Goal: Task Accomplishment & Management: Complete application form

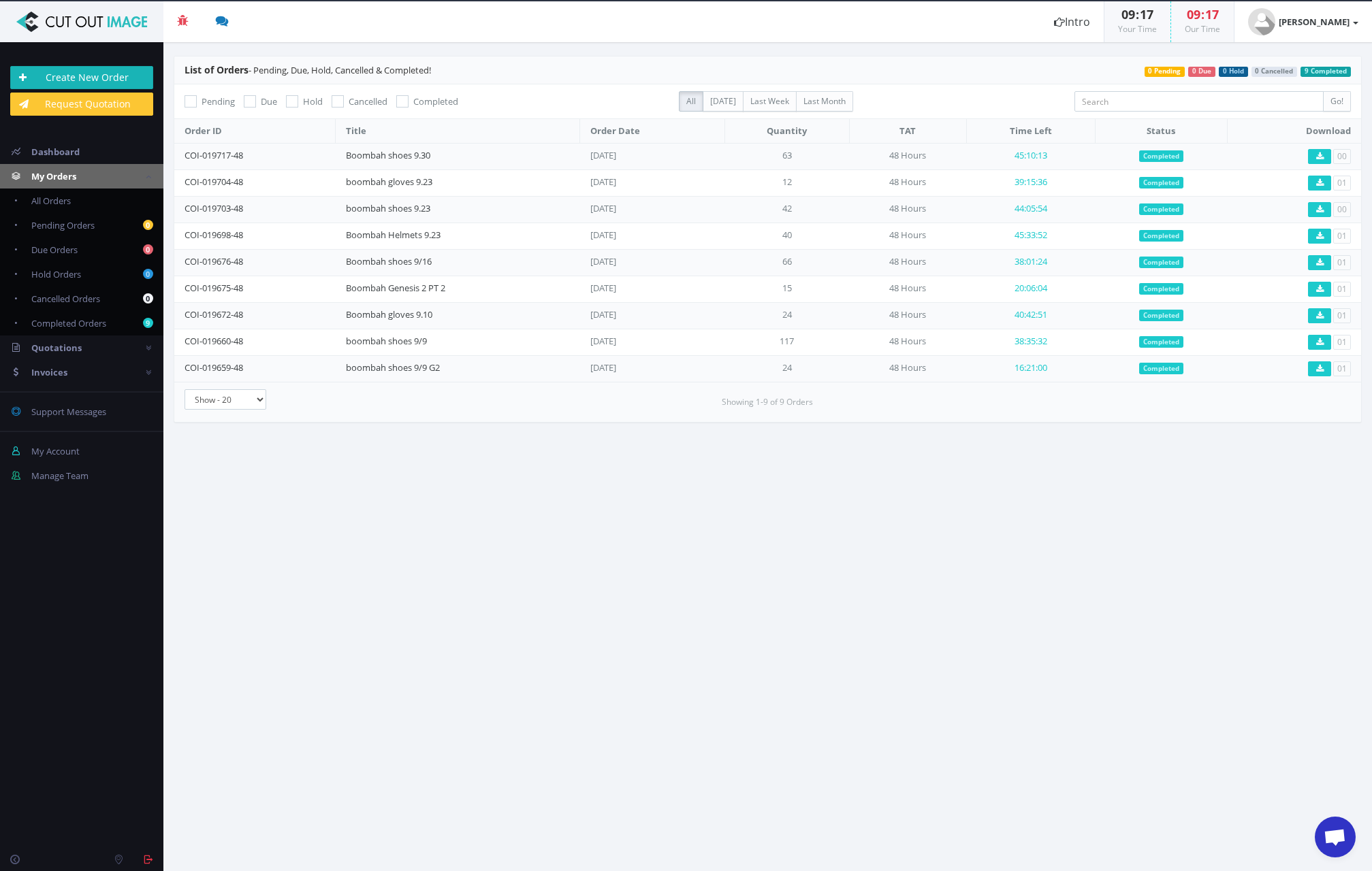
click at [81, 74] on link "Create New Order" at bounding box center [82, 78] width 143 height 23
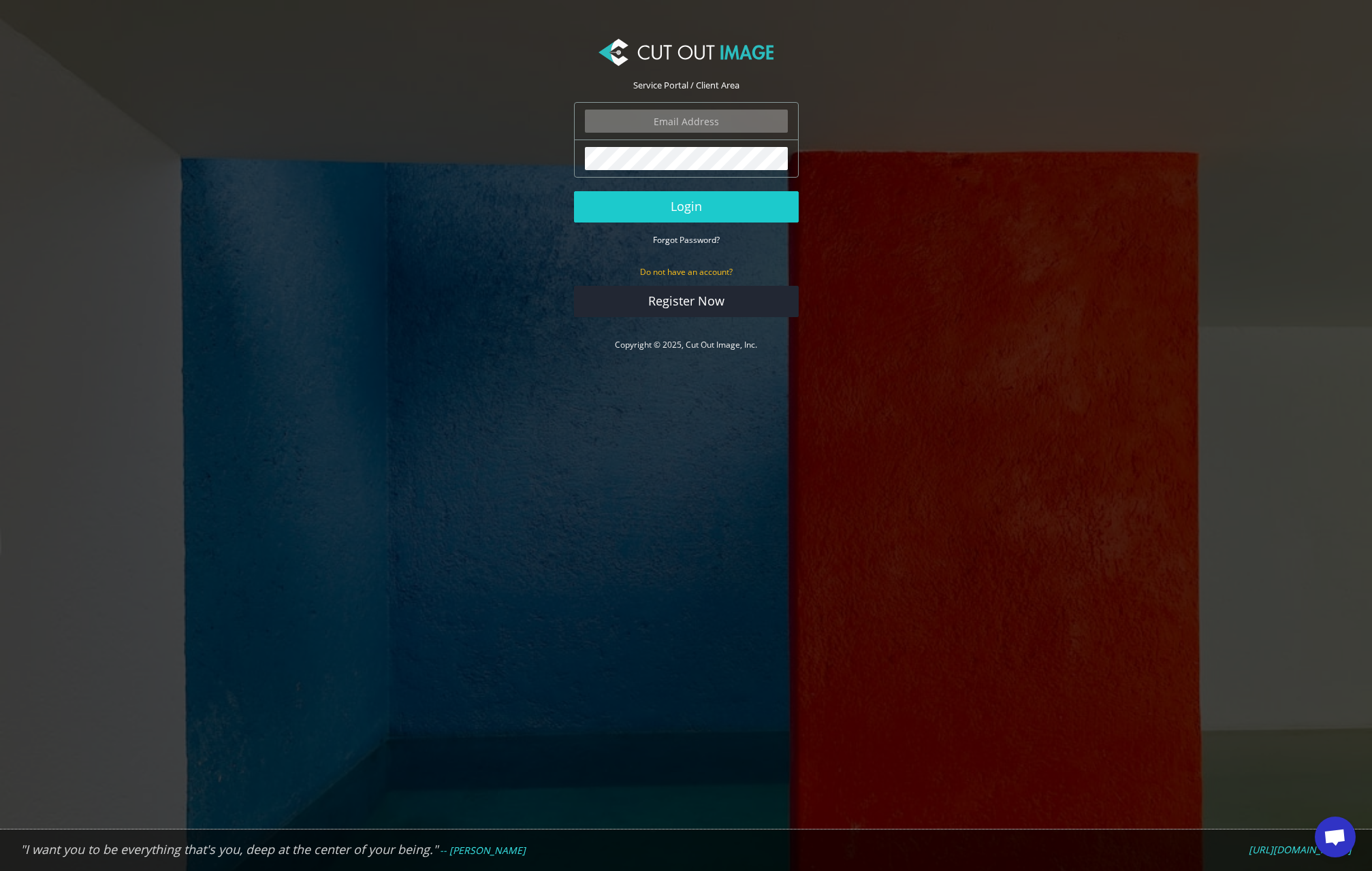
type input "ryan.alioto@boombah.com"
click at [691, 203] on button "Login" at bounding box center [686, 207] width 225 height 32
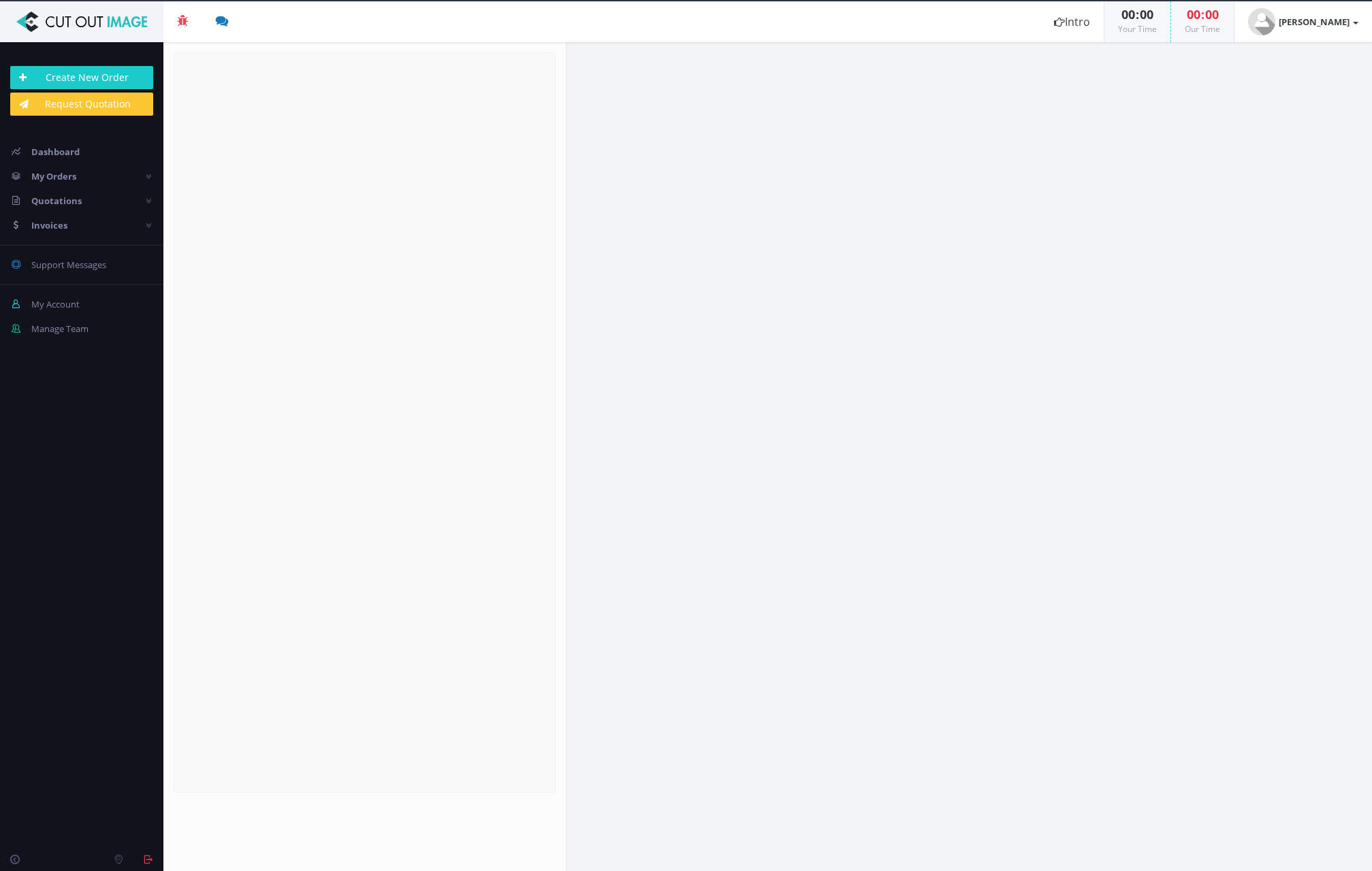
radio input "true"
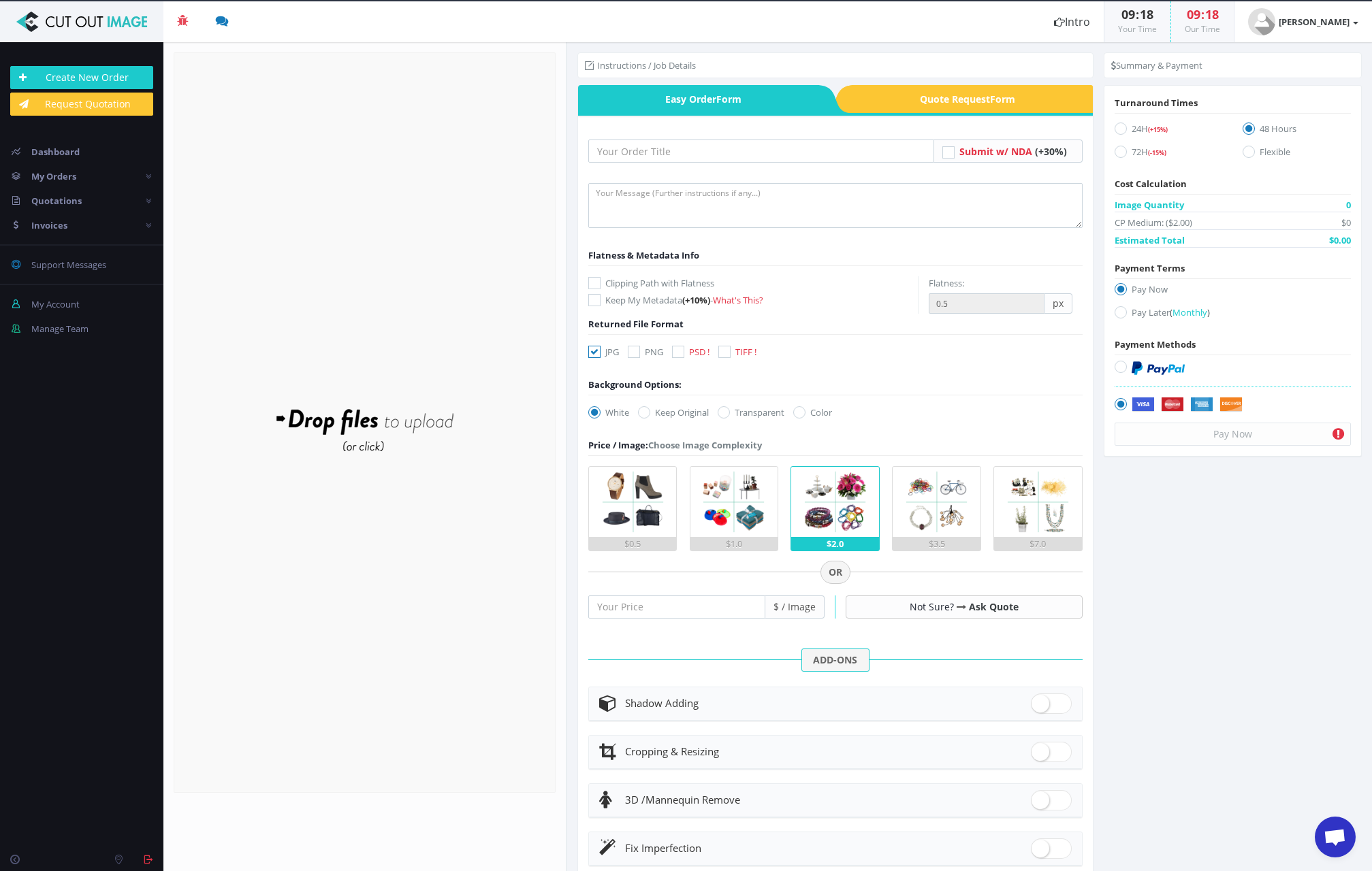
click at [1116, 313] on icon at bounding box center [1120, 312] width 12 height 12
click at [1118, 313] on input "Pay Later ( Monthly )" at bounding box center [1122, 313] width 9 height 9
radio input "true"
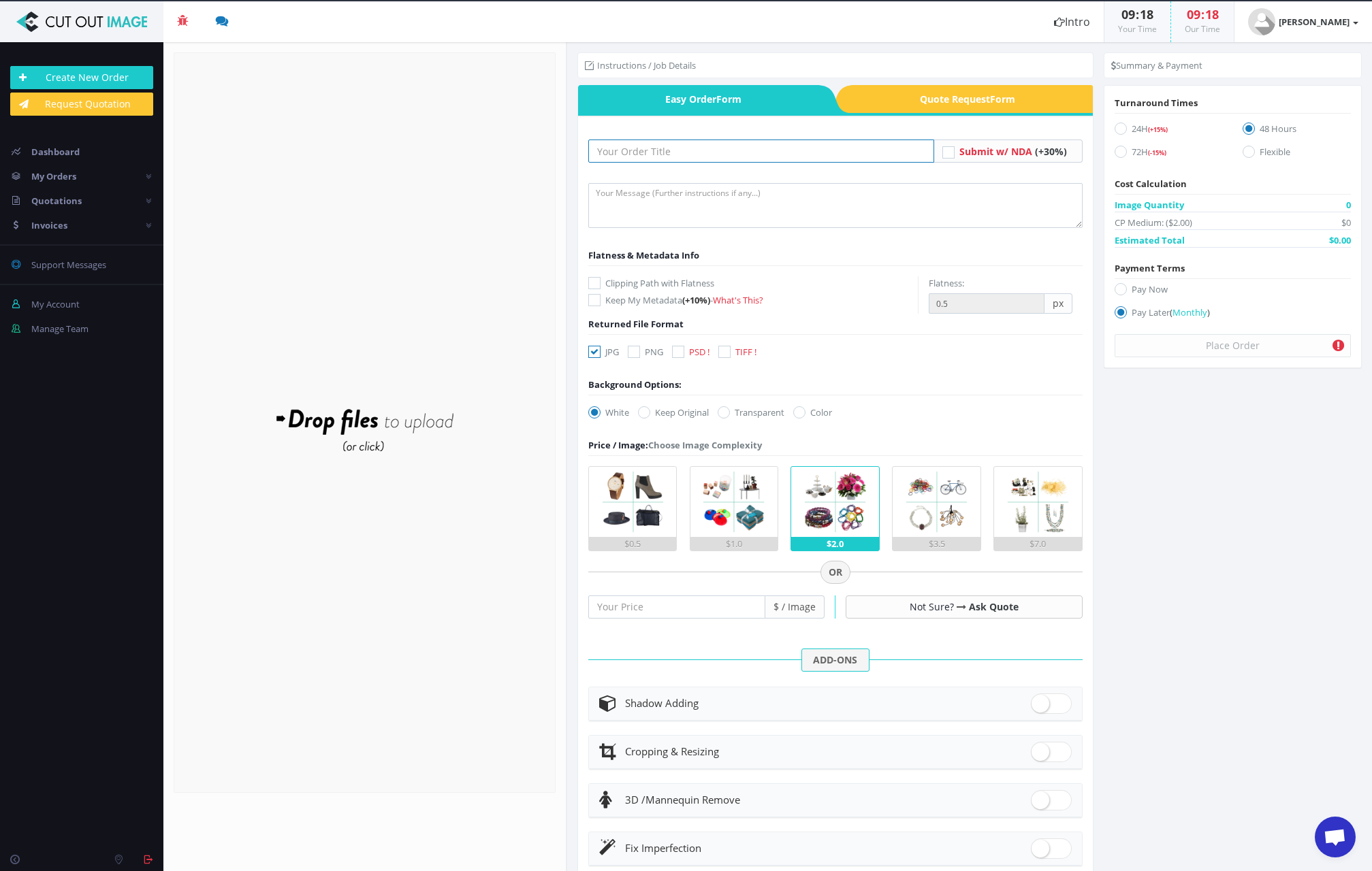
click at [660, 155] on input "text" at bounding box center [761, 151] width 345 height 23
type input "Boombah Shoes 10/7"
click at [653, 186] on textarea at bounding box center [835, 206] width 494 height 45
type textarea "submitting images for cutout and shadow! please keep file names the same! thank…"
click at [597, 290] on div "Clipping Path with Flatness Keep My Metadata (+10%) - What's This?" at bounding box center [753, 291] width 330 height 44
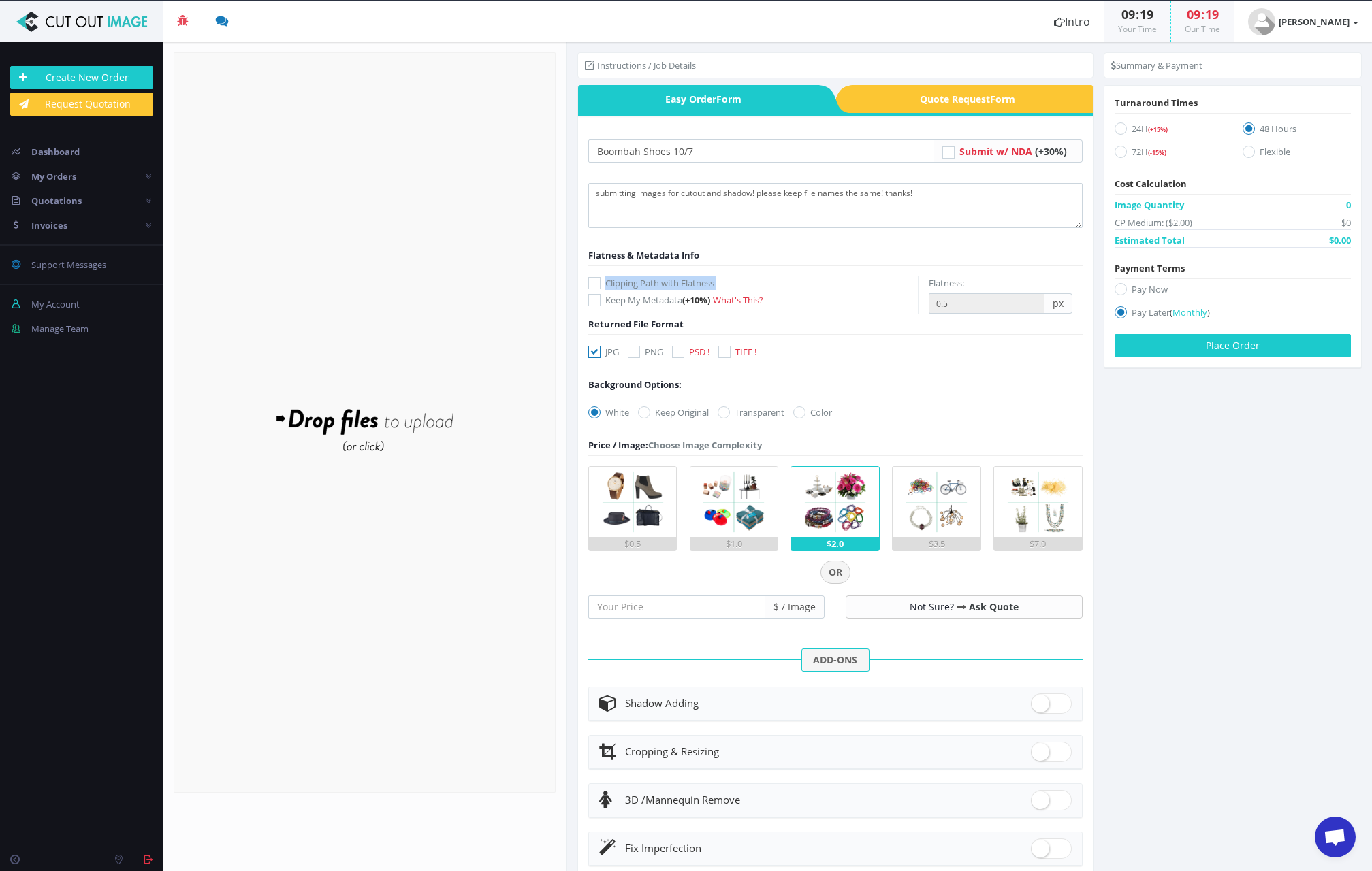
click at [598, 284] on icon at bounding box center [594, 283] width 12 height 12
click at [598, 284] on input "Clipping Path with Flatness" at bounding box center [596, 284] width 9 height 9
checkbox input "true"
click at [640, 353] on icon at bounding box center [634, 351] width 12 height 12
click at [640, 353] on input "PNG" at bounding box center [636, 352] width 9 height 9
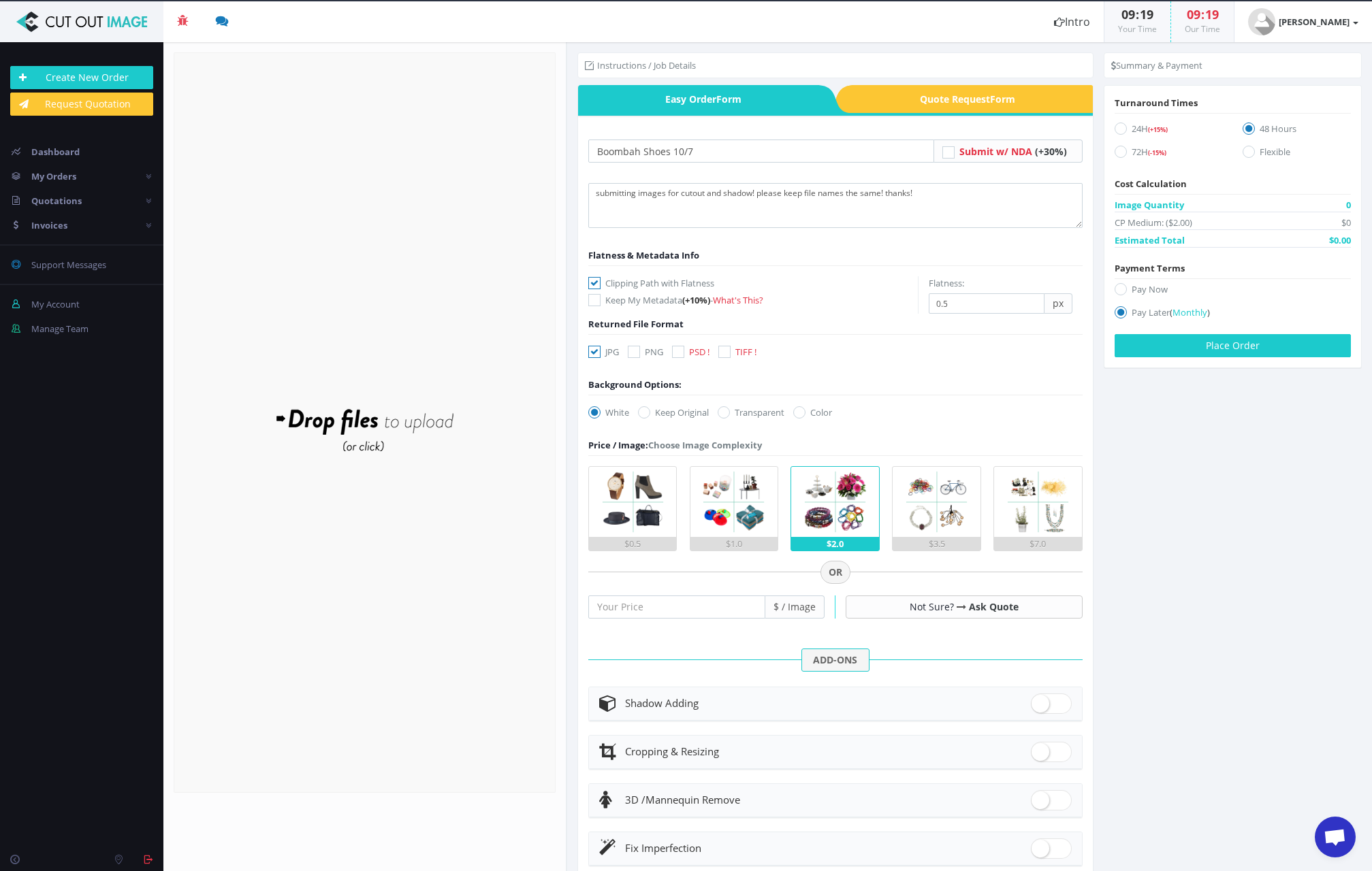
checkbox input "true"
click at [599, 351] on icon at bounding box center [594, 351] width 12 height 12
click at [599, 351] on input "JPG" at bounding box center [596, 352] width 9 height 9
checkbox input "false"
click at [722, 416] on icon at bounding box center [723, 412] width 12 height 12
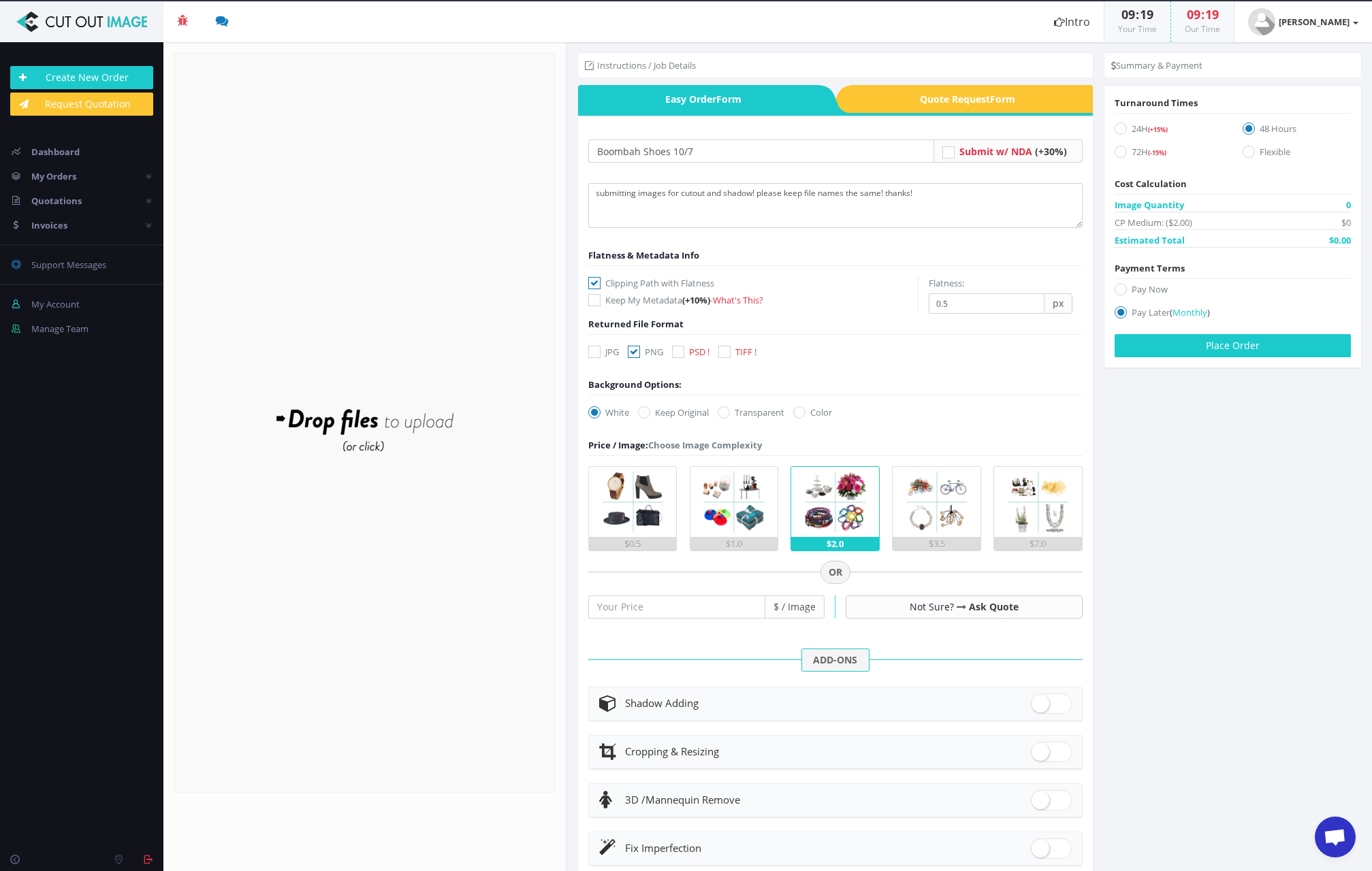
click at [722, 416] on input "Transparent" at bounding box center [726, 413] width 9 height 9
radio input "true"
click at [738, 537] on div "$1.0" at bounding box center [734, 544] width 87 height 14
click at [0, 0] on input "$1.0" at bounding box center [0, 0] width 0 height 0
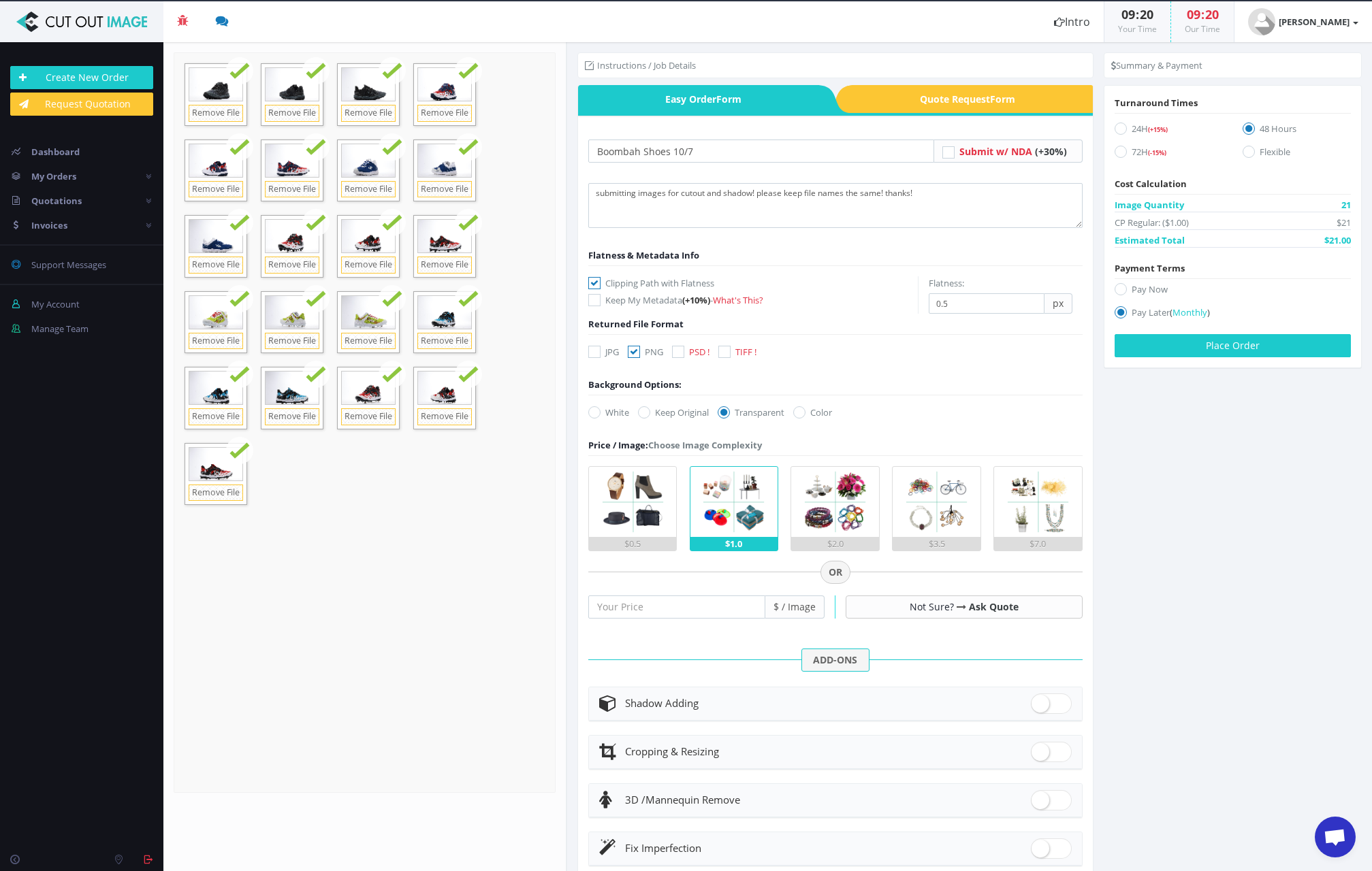
click at [1039, 704] on span at bounding box center [1051, 704] width 41 height 20
click at [1039, 704] on input "checkbox" at bounding box center [1035, 701] width 9 height 9
checkbox input "true"
radio input "true"
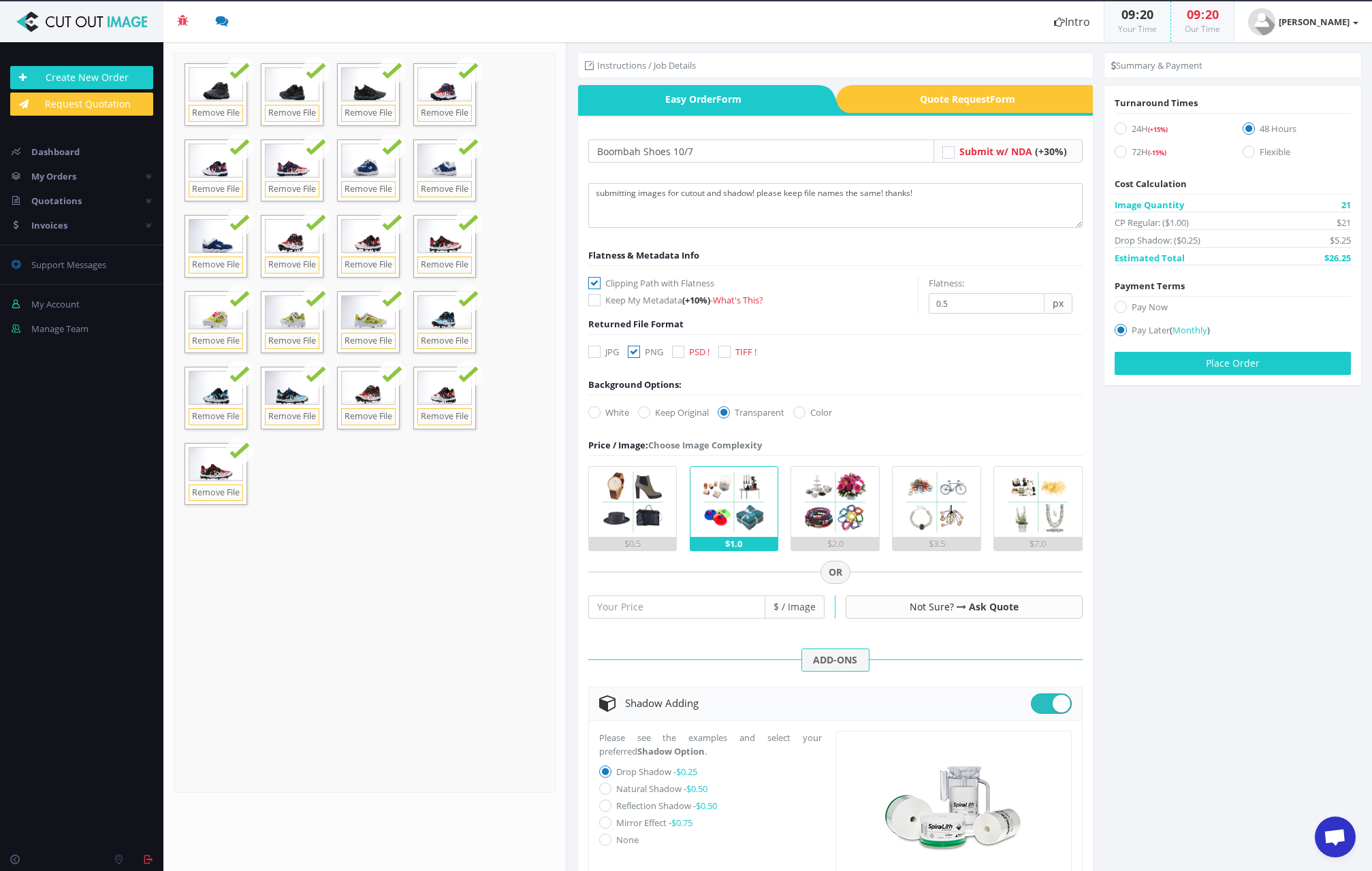
click at [604, 787] on icon at bounding box center [605, 789] width 12 height 12
click at [604, 787] on input "Natural Shadow - $0.50" at bounding box center [607, 790] width 9 height 9
radio input "true"
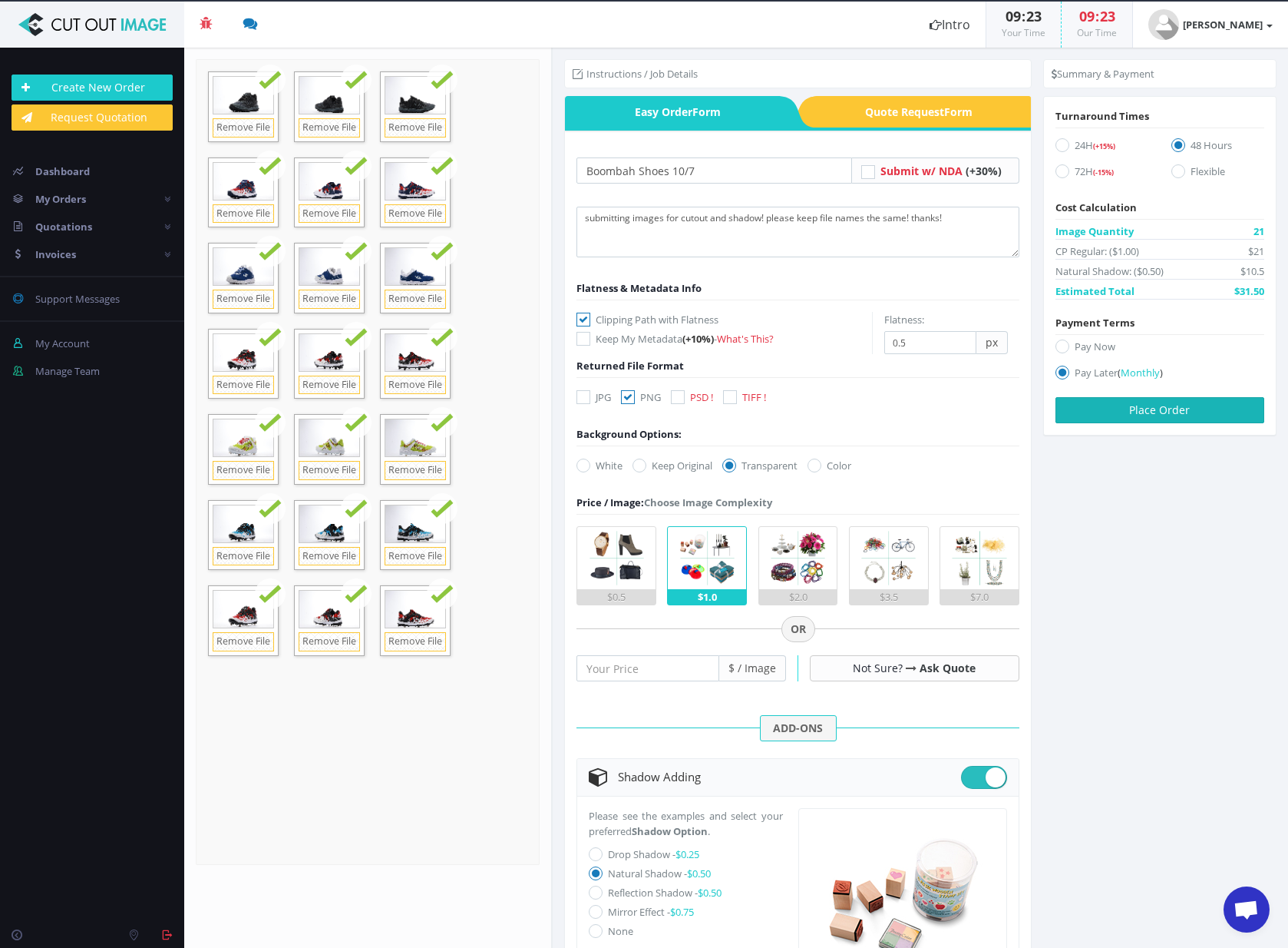
click at [1137, 406] on button "Place Order" at bounding box center [1160, 410] width 208 height 26
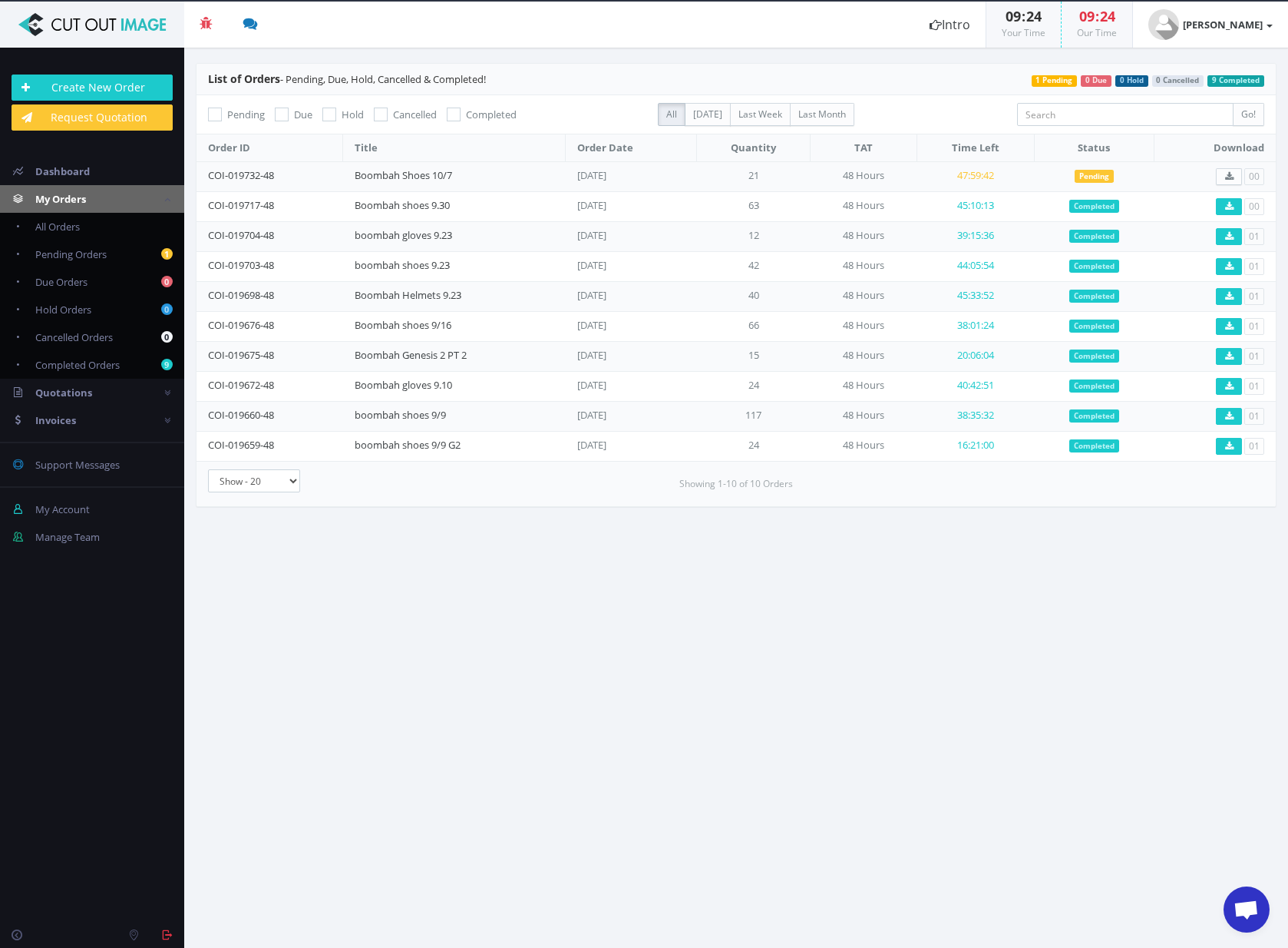
click at [113, 102] on div "Create New Order Request Quotation" at bounding box center [92, 102] width 185 height 79
click at [116, 89] on link "Create New Order" at bounding box center [93, 88] width 162 height 26
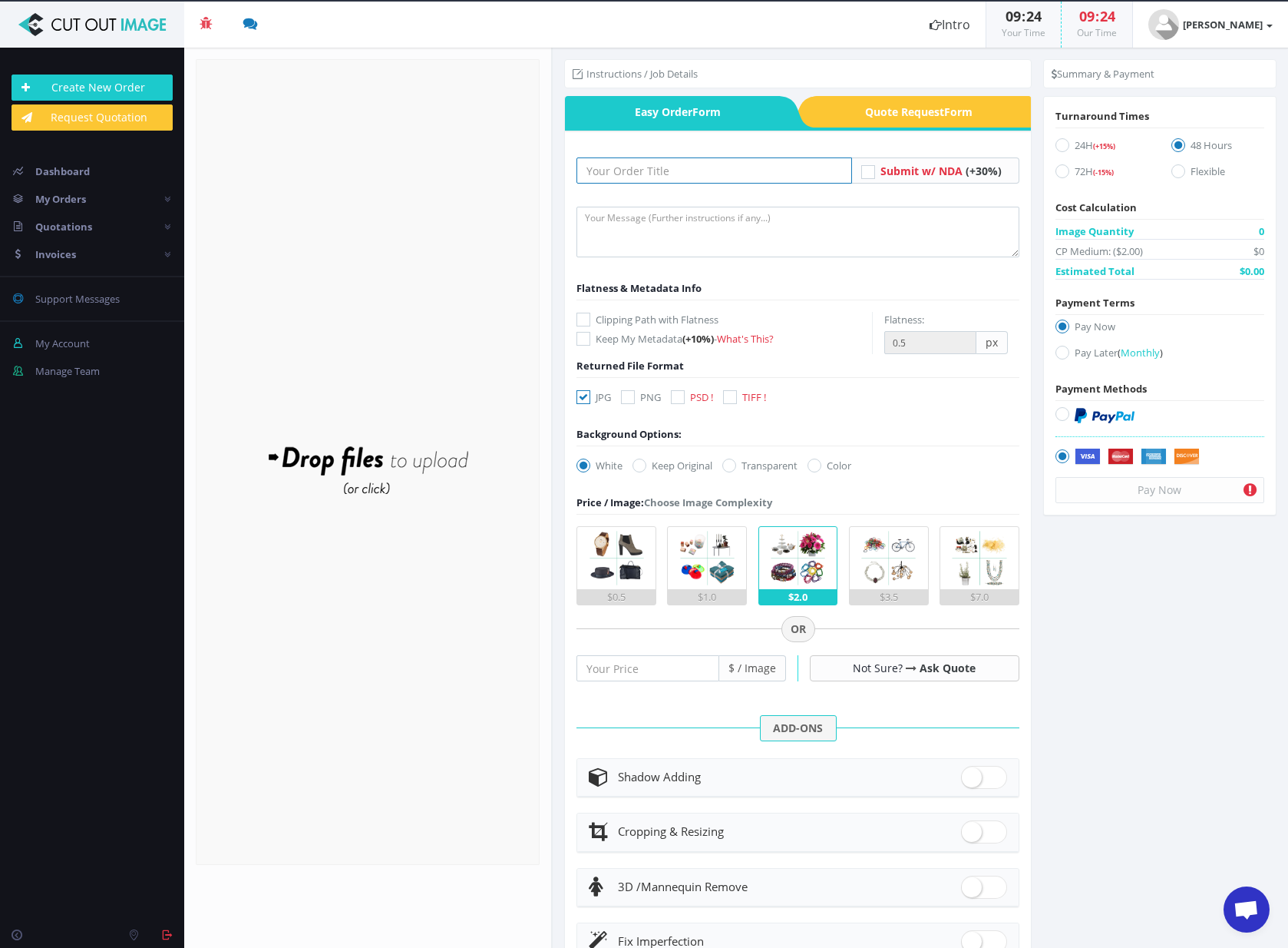
click at [630, 170] on input "text" at bounding box center [714, 170] width 275 height 26
type input "boombah gloves 10/7"
click at [704, 229] on textarea at bounding box center [798, 232] width 442 height 51
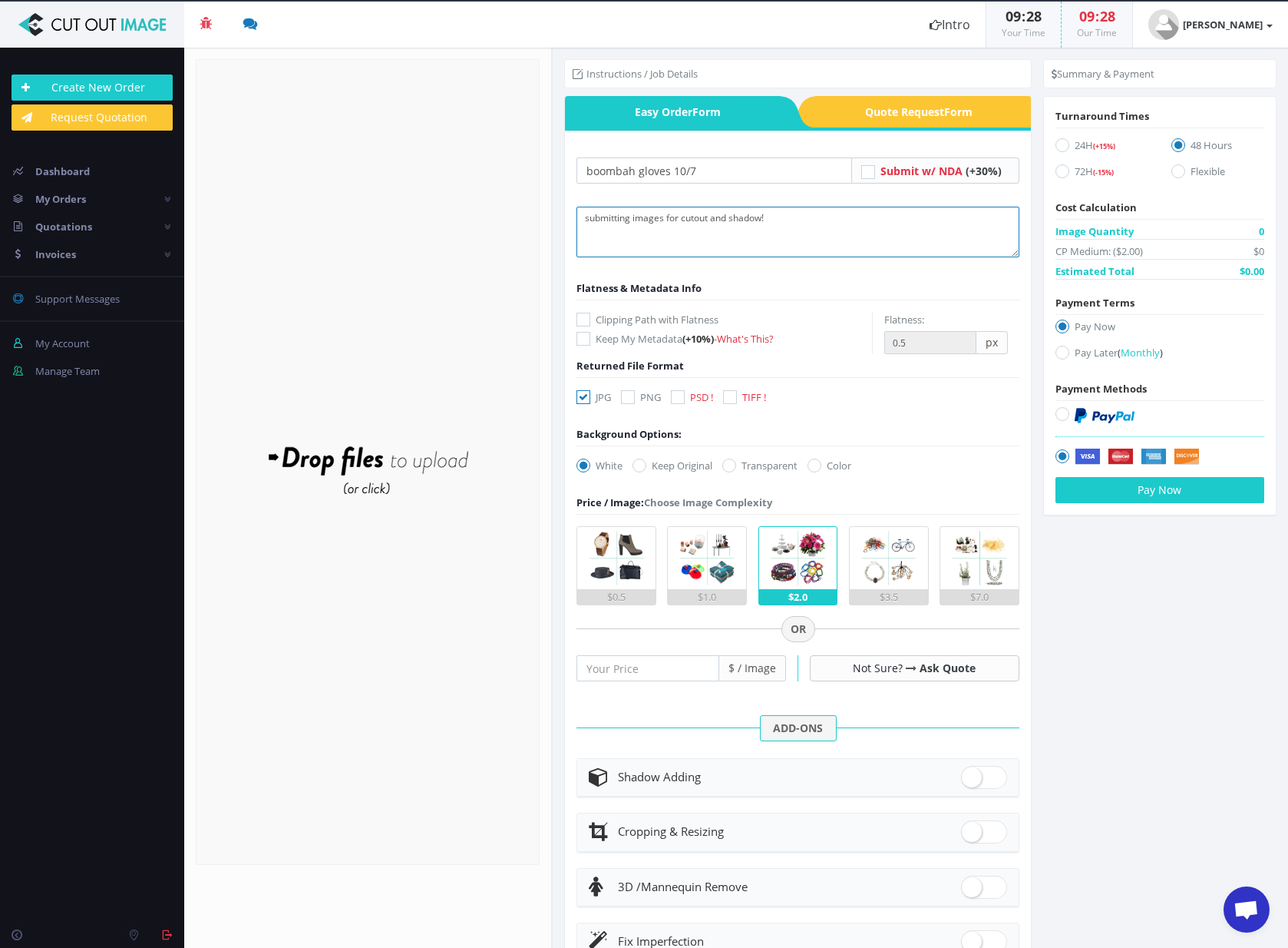
type textarea "submitting images for cutout and shadow!"
click at [579, 314] on icon at bounding box center [584, 319] width 14 height 14
click at [580, 315] on input "Clipping Path with Flatness" at bounding box center [585, 320] width 10 height 10
checkbox input "true"
click at [635, 400] on icon at bounding box center [628, 397] width 14 height 14
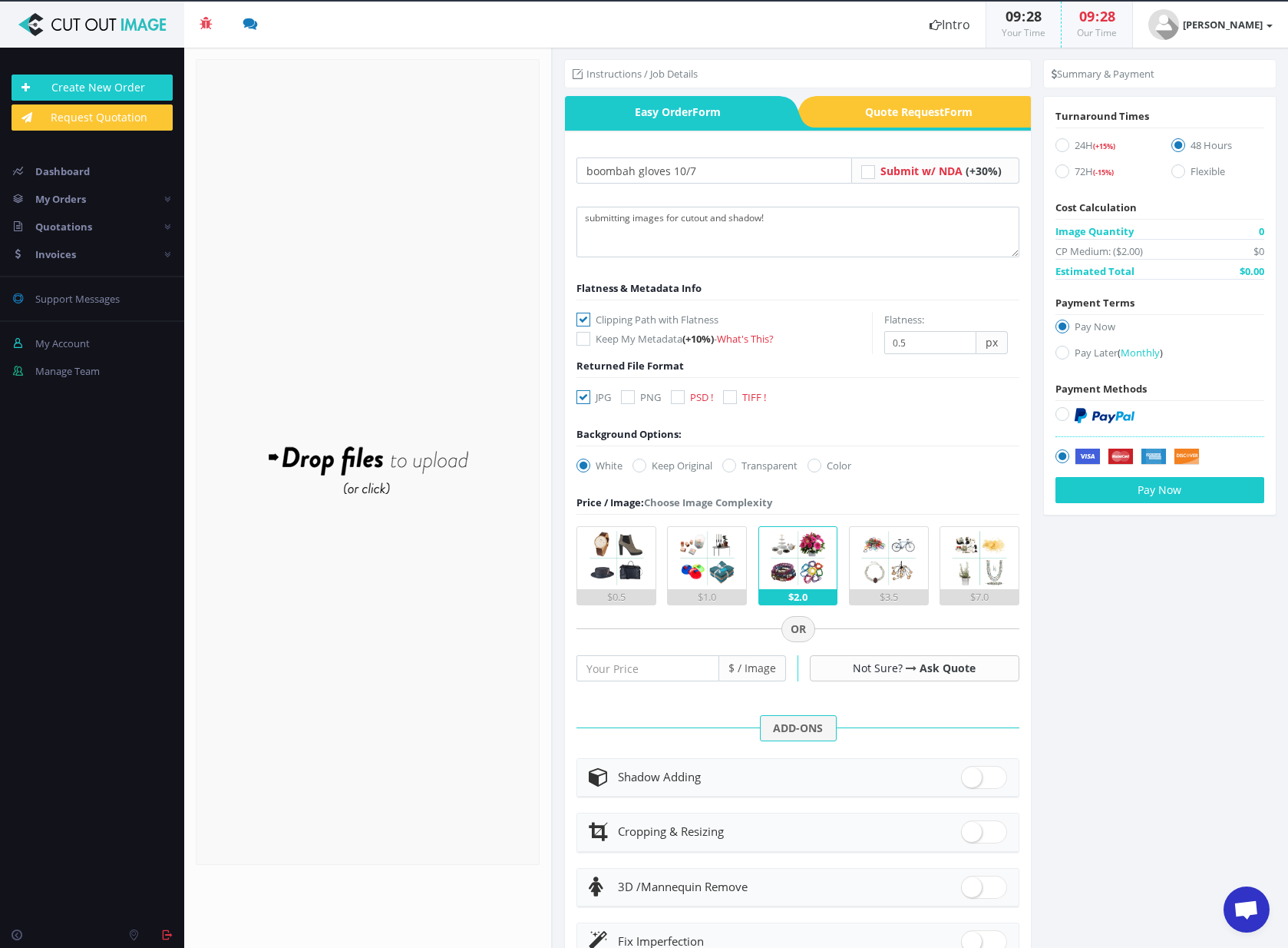
click at [635, 400] on input "PNG" at bounding box center [630, 397] width 10 height 10
checkbox input "true"
click at [586, 469] on icon at bounding box center [584, 465] width 14 height 14
click at [586, 469] on input "White" at bounding box center [585, 466] width 10 height 10
click at [579, 466] on icon at bounding box center [584, 465] width 14 height 14
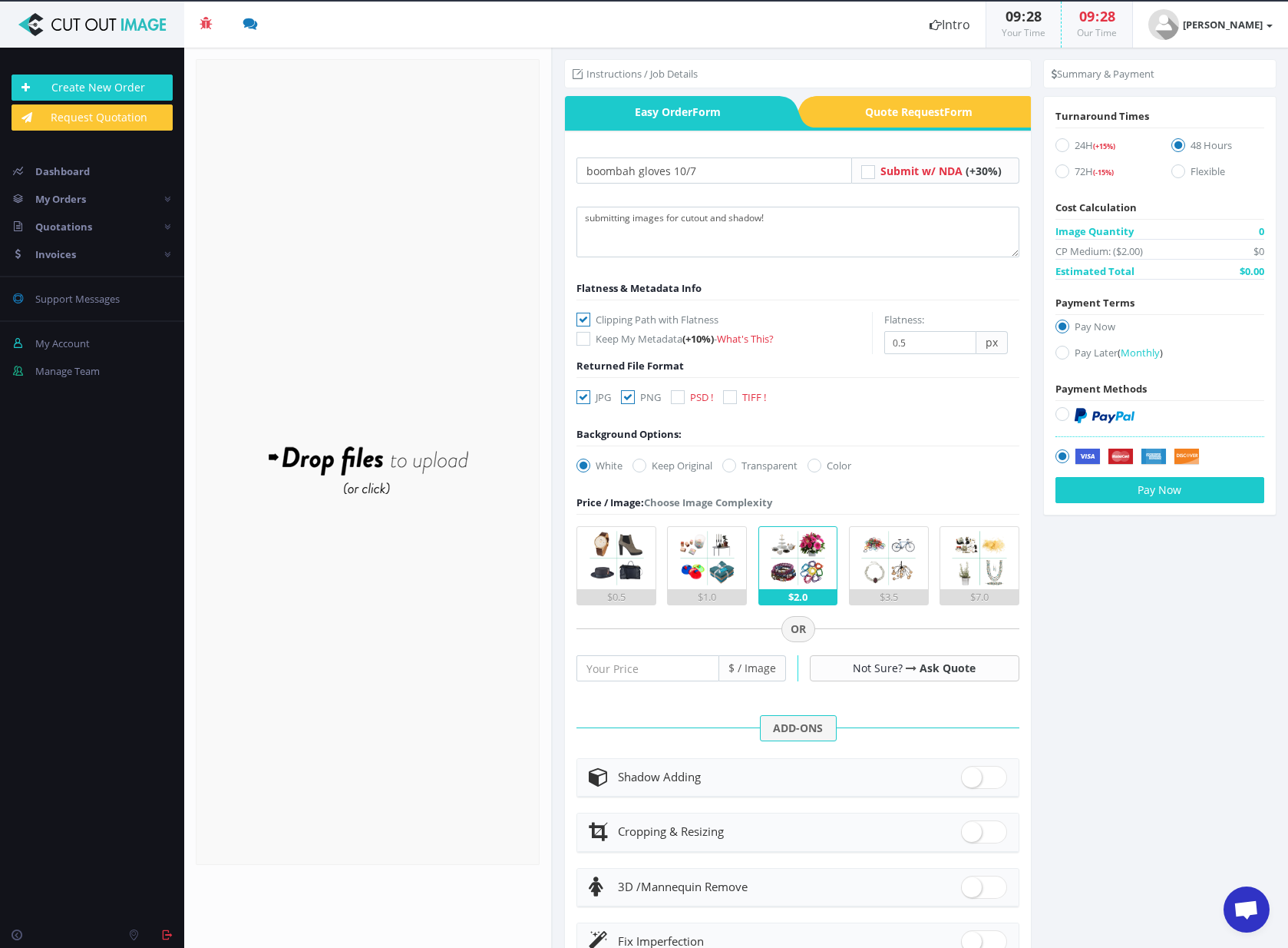
click at [580, 466] on input "White" at bounding box center [585, 466] width 10 height 10
click at [732, 468] on icon at bounding box center [729, 465] width 14 height 14
click at [732, 468] on input "Transparent" at bounding box center [732, 466] width 10 height 10
radio input "true"
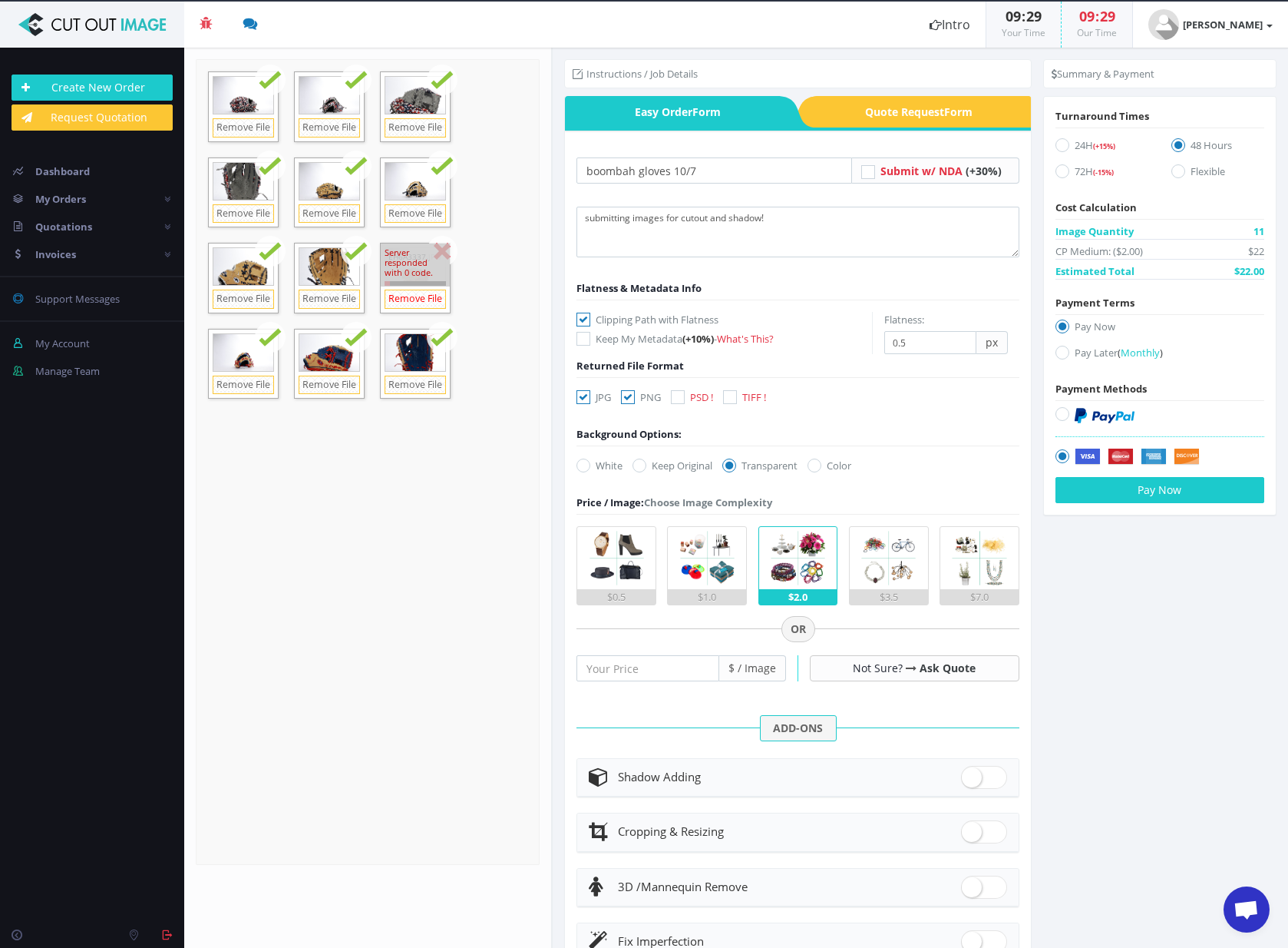
click at [421, 300] on link "Remove File" at bounding box center [415, 299] width 61 height 20
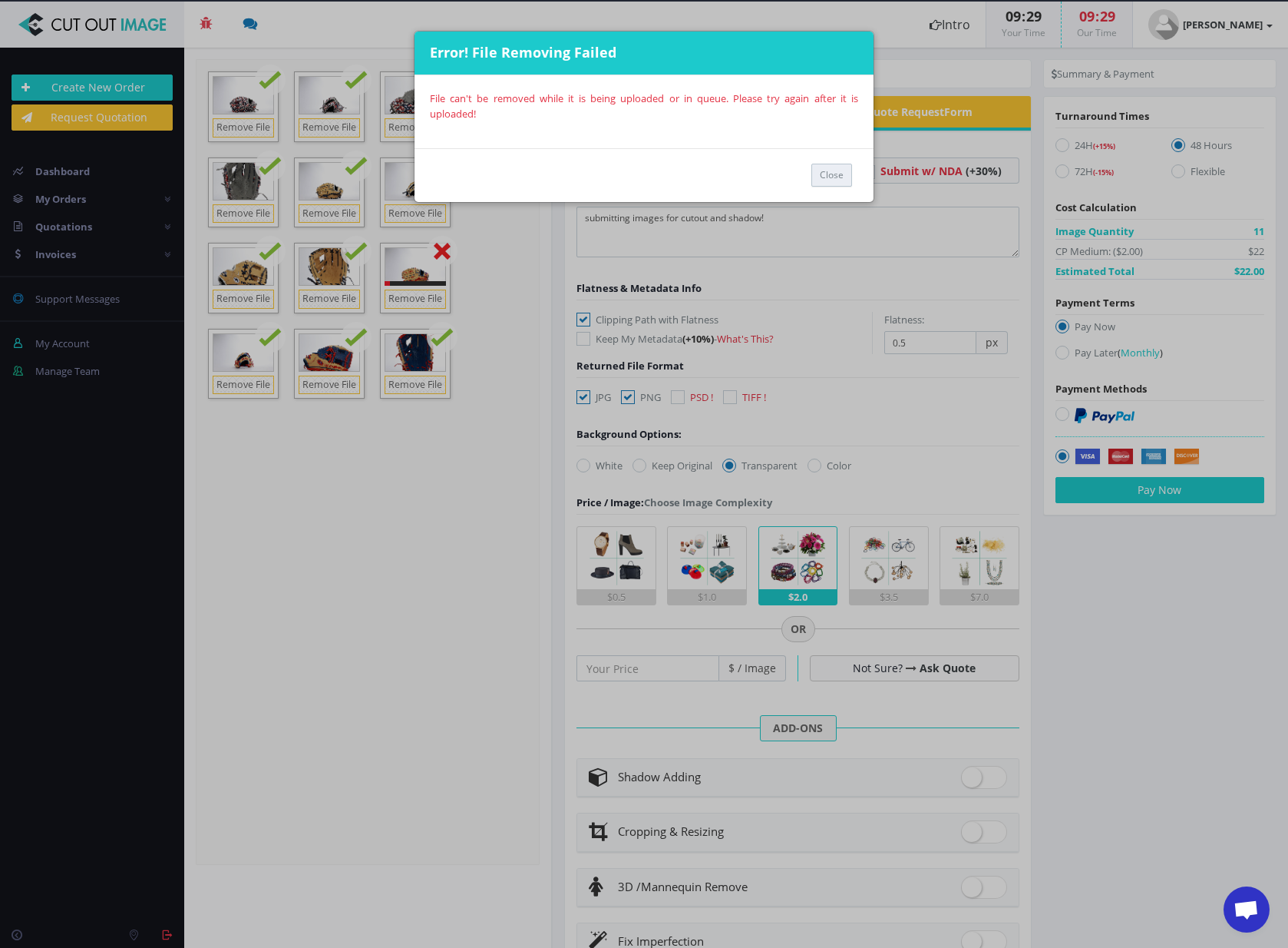
click at [830, 178] on button "Close" at bounding box center [832, 174] width 41 height 23
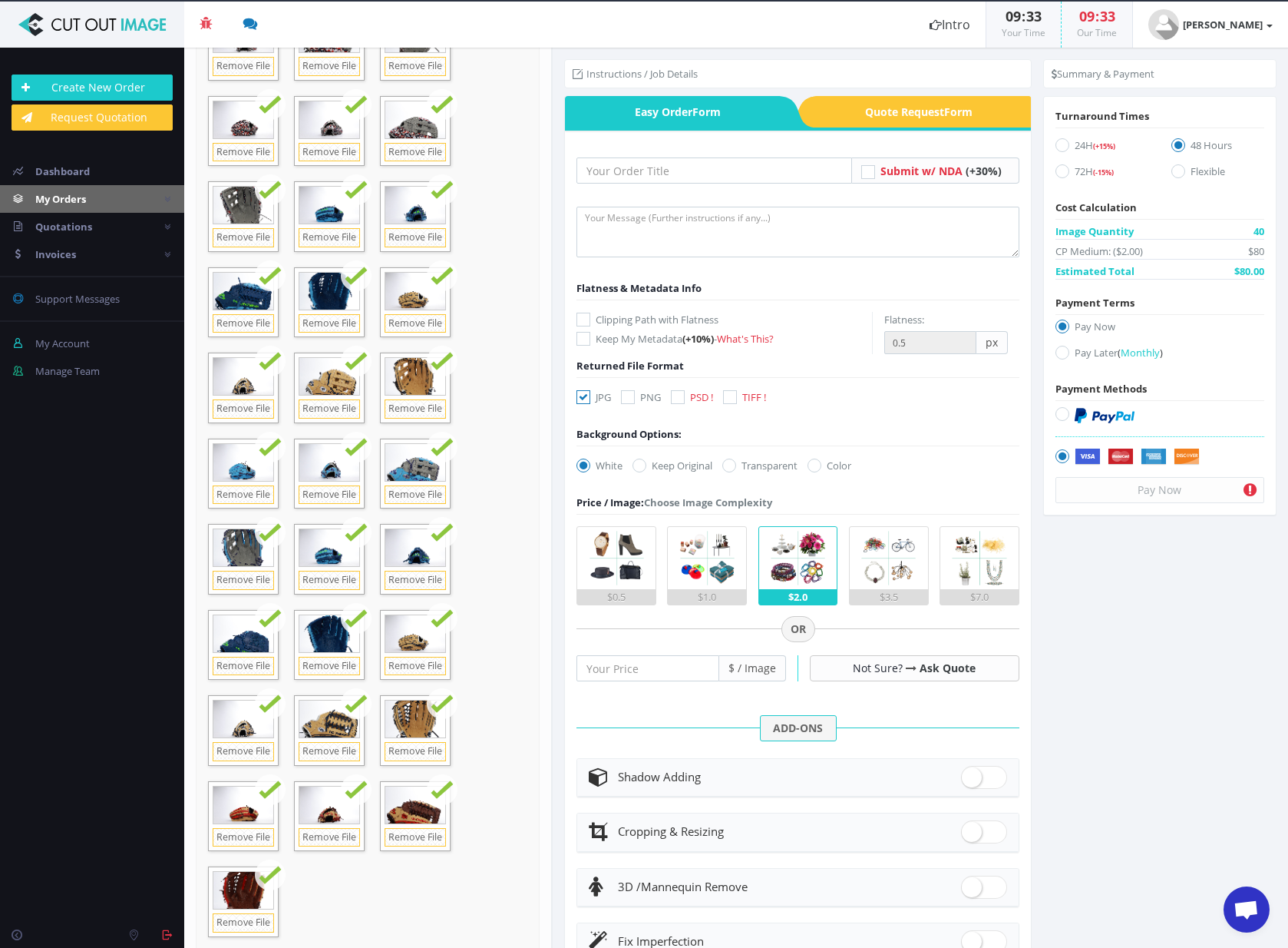
scroll to position [322, 0]
click at [630, 397] on icon at bounding box center [628, 397] width 14 height 14
click at [630, 397] on input "PNG" at bounding box center [630, 397] width 10 height 10
click at [630, 397] on icon at bounding box center [628, 397] width 14 height 14
click at [630, 397] on input "PNG" at bounding box center [630, 397] width 10 height 10
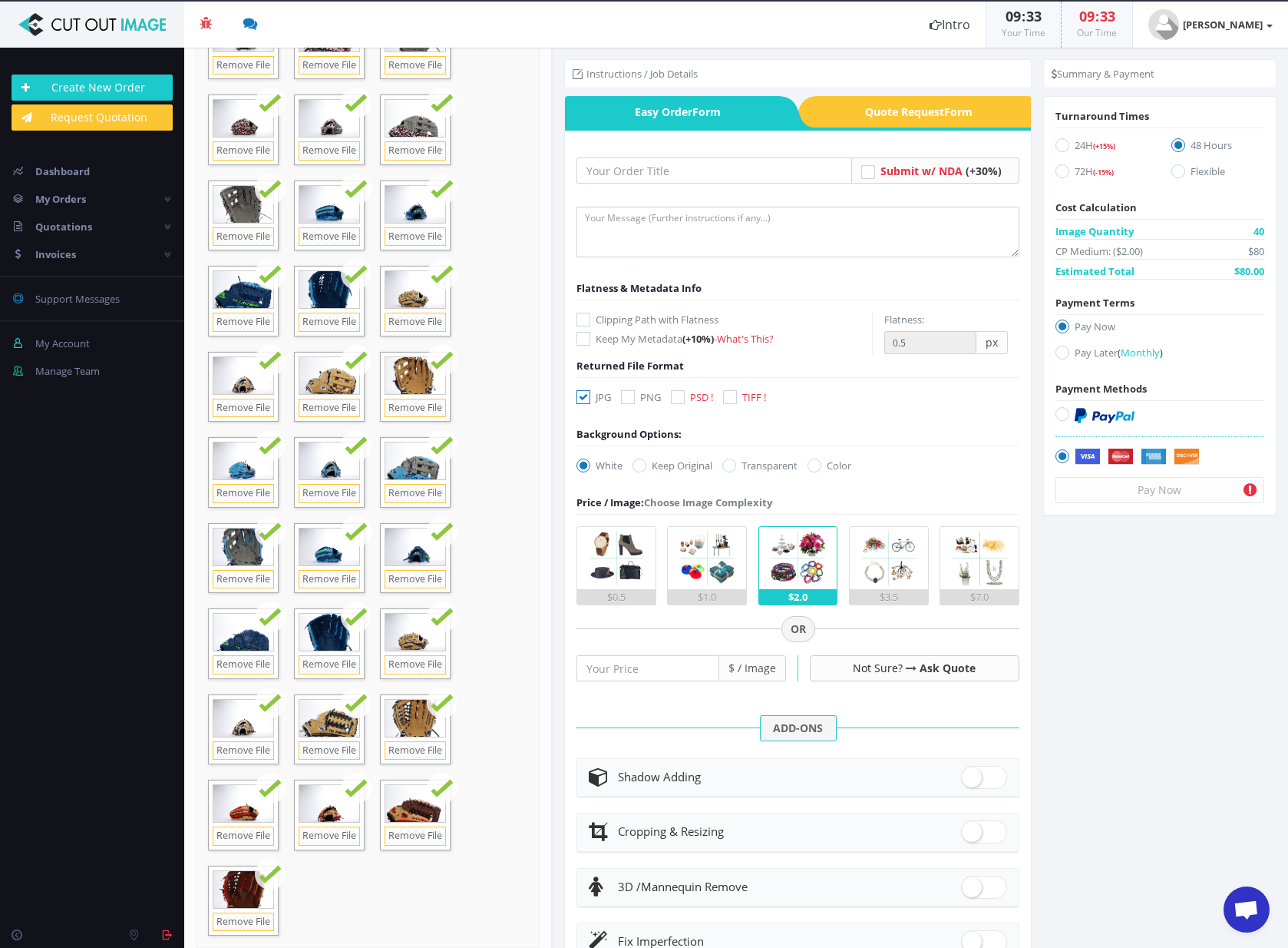
click at [630, 402] on icon at bounding box center [628, 397] width 14 height 14
click at [630, 402] on input "PNG" at bounding box center [630, 397] width 10 height 10
checkbox input "true"
click at [729, 468] on icon at bounding box center [729, 465] width 14 height 14
click at [729, 468] on input "Transparent" at bounding box center [732, 466] width 10 height 10
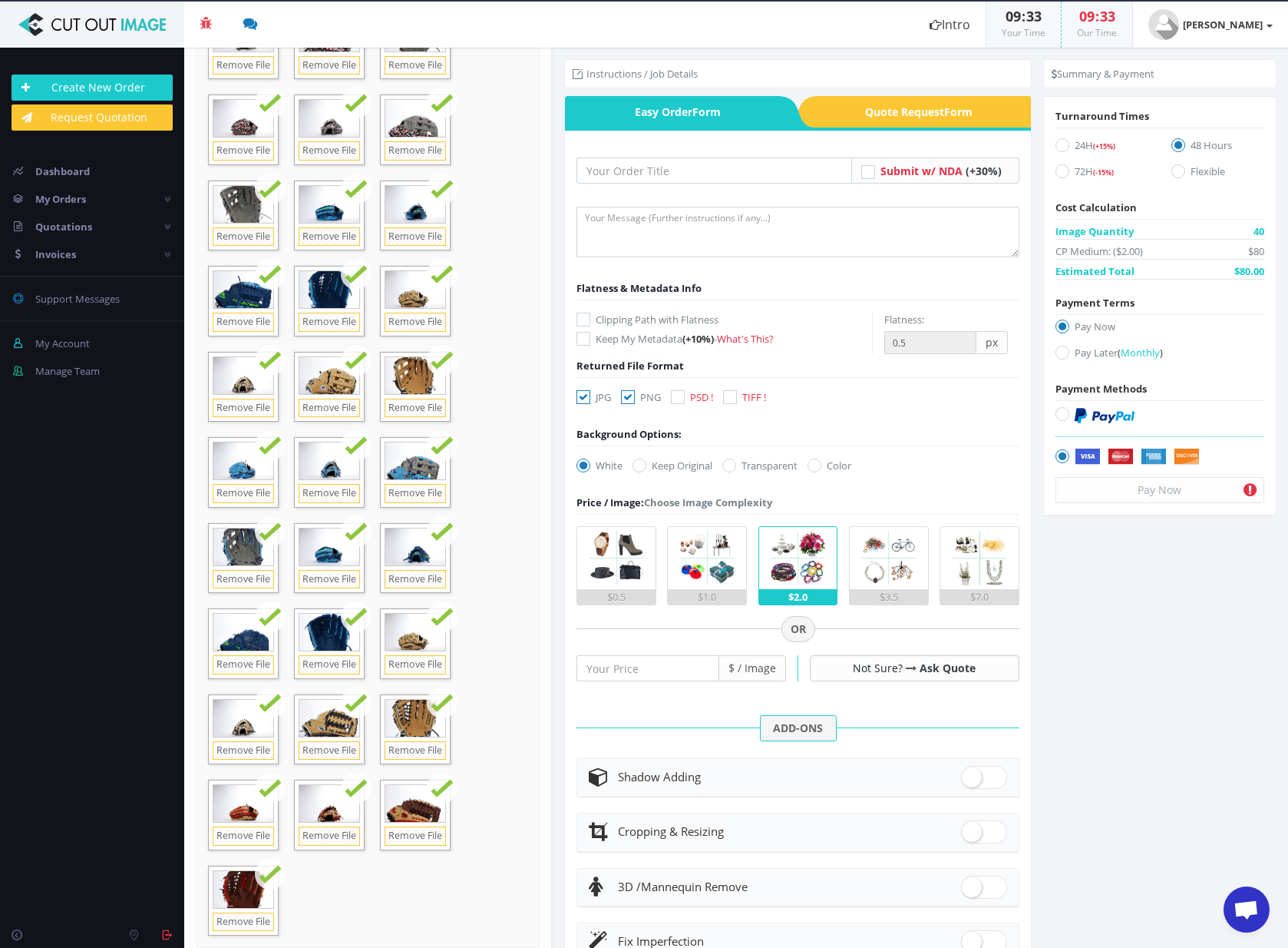
radio input "true"
click at [584, 321] on icon at bounding box center [584, 319] width 14 height 14
click at [584, 321] on input "Clipping Path with Flatness" at bounding box center [585, 320] width 10 height 10
checkbox input "true"
click at [614, 167] on input "text" at bounding box center [714, 170] width 275 height 26
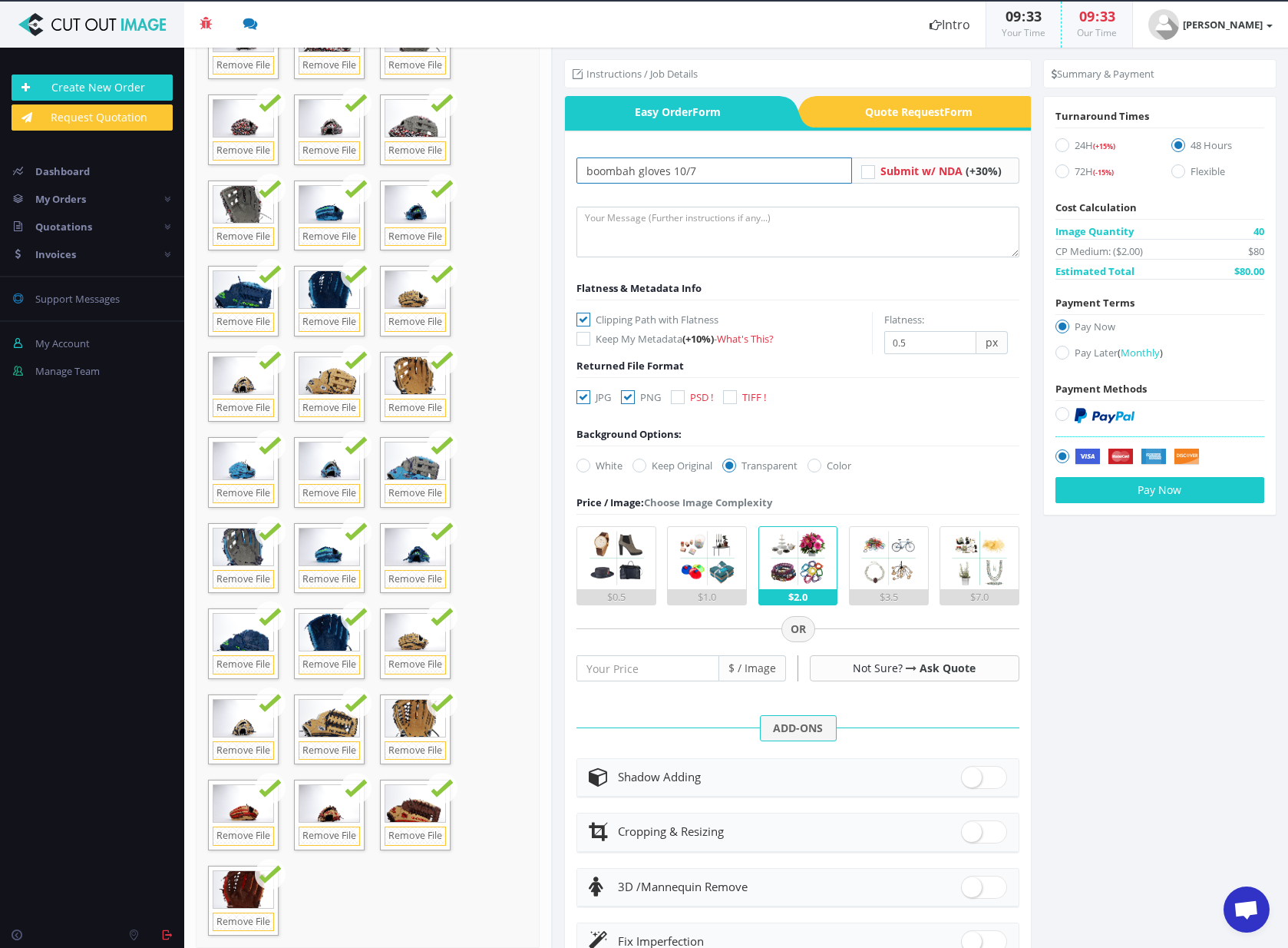
type input "boombah gloves 10/7"
click at [690, 225] on textarea at bounding box center [798, 232] width 442 height 51
type textarea "submitting images for cutout and shadow. please keep file names the same! thank…"
click at [587, 398] on icon at bounding box center [584, 397] width 14 height 14
click at [587, 398] on input "JPG" at bounding box center [585, 397] width 10 height 10
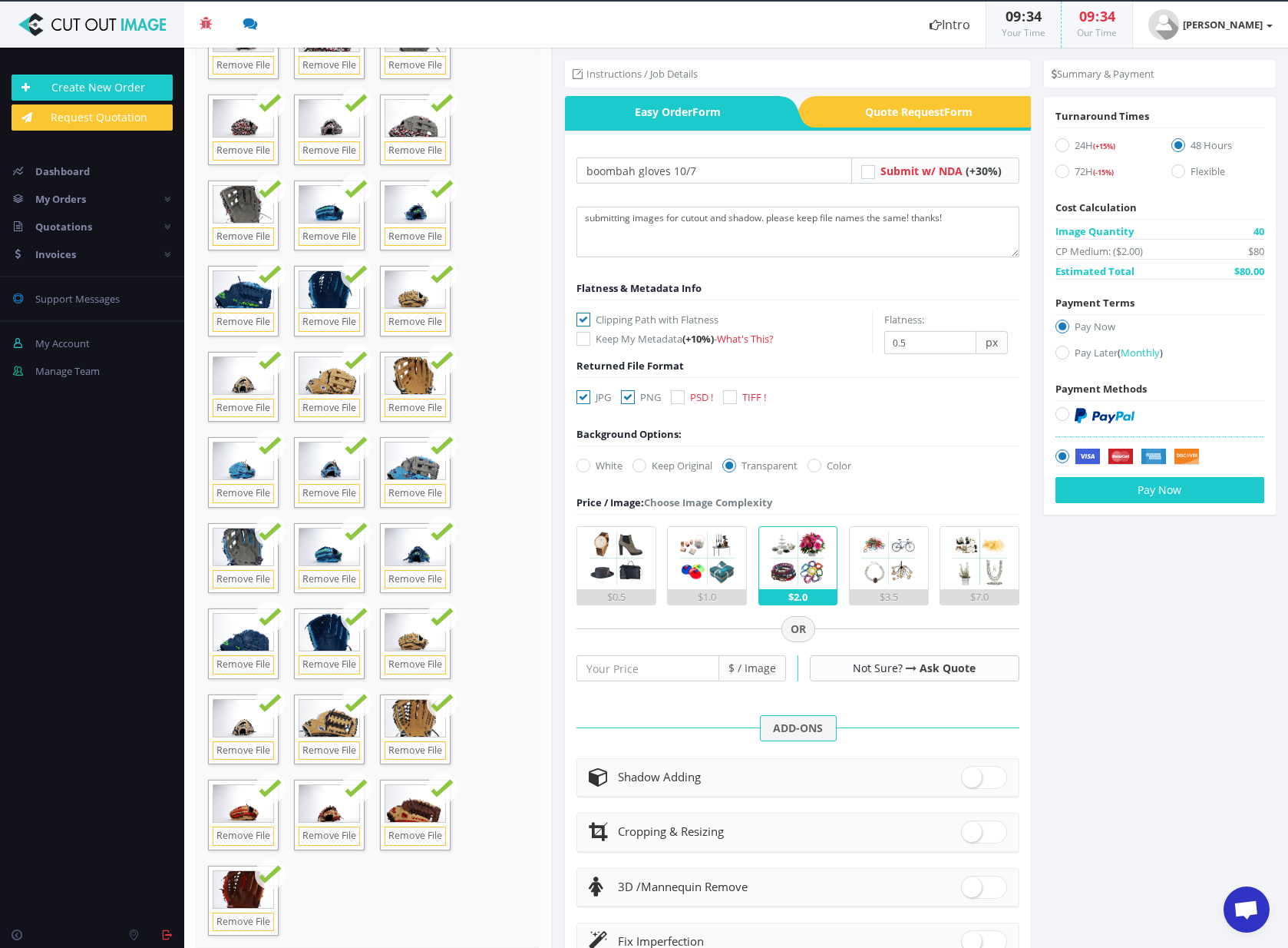
checkbox input "false"
click at [966, 776] on span at bounding box center [984, 777] width 46 height 23
click at [966, 776] on input "checkbox" at bounding box center [966, 774] width 10 height 10
checkbox input "true"
radio input "true"
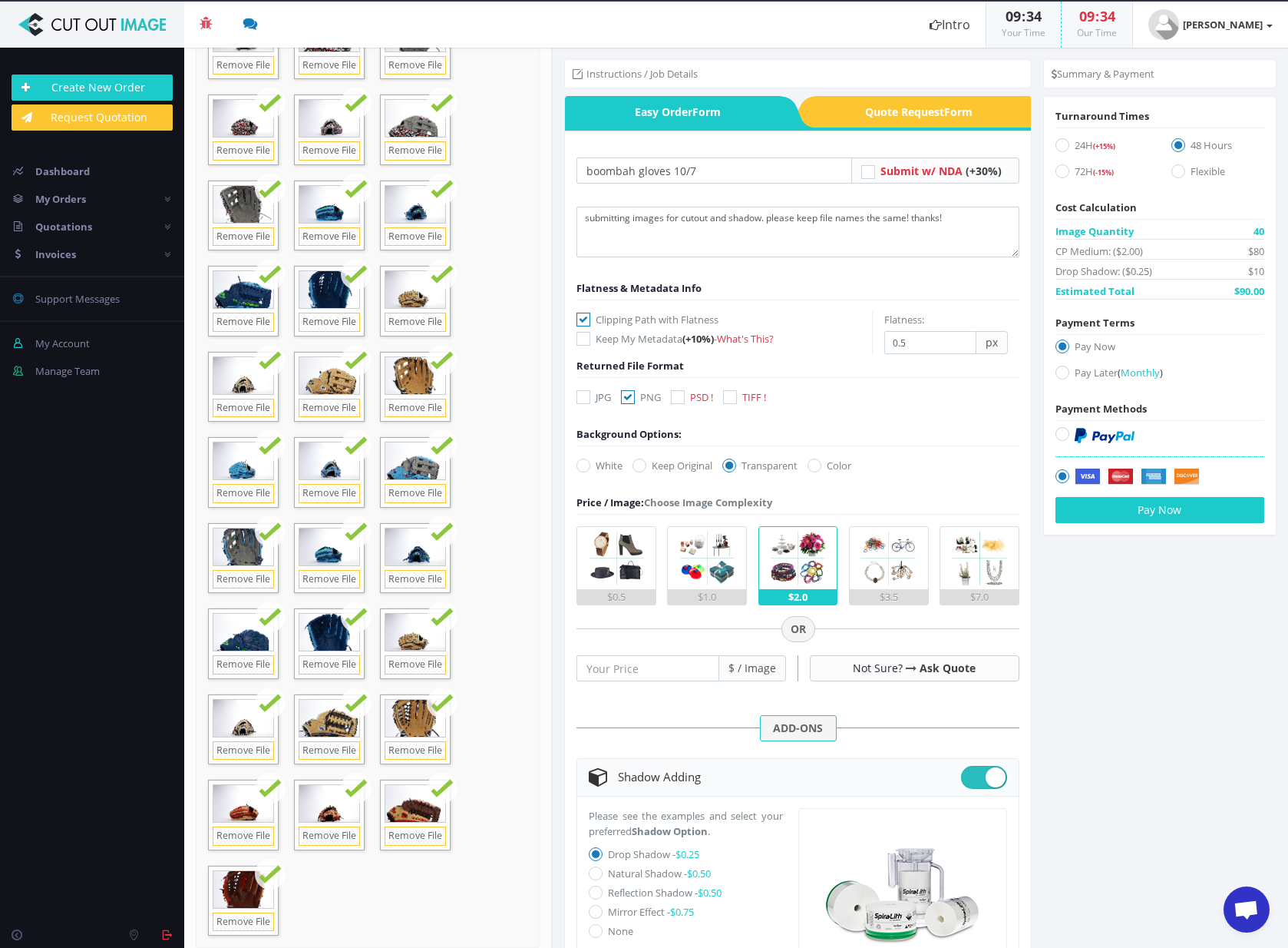
click at [597, 871] on icon at bounding box center [596, 873] width 14 height 14
click at [597, 871] on input "Natural Shadow - $0.50" at bounding box center [598, 874] width 10 height 10
radio input "true"
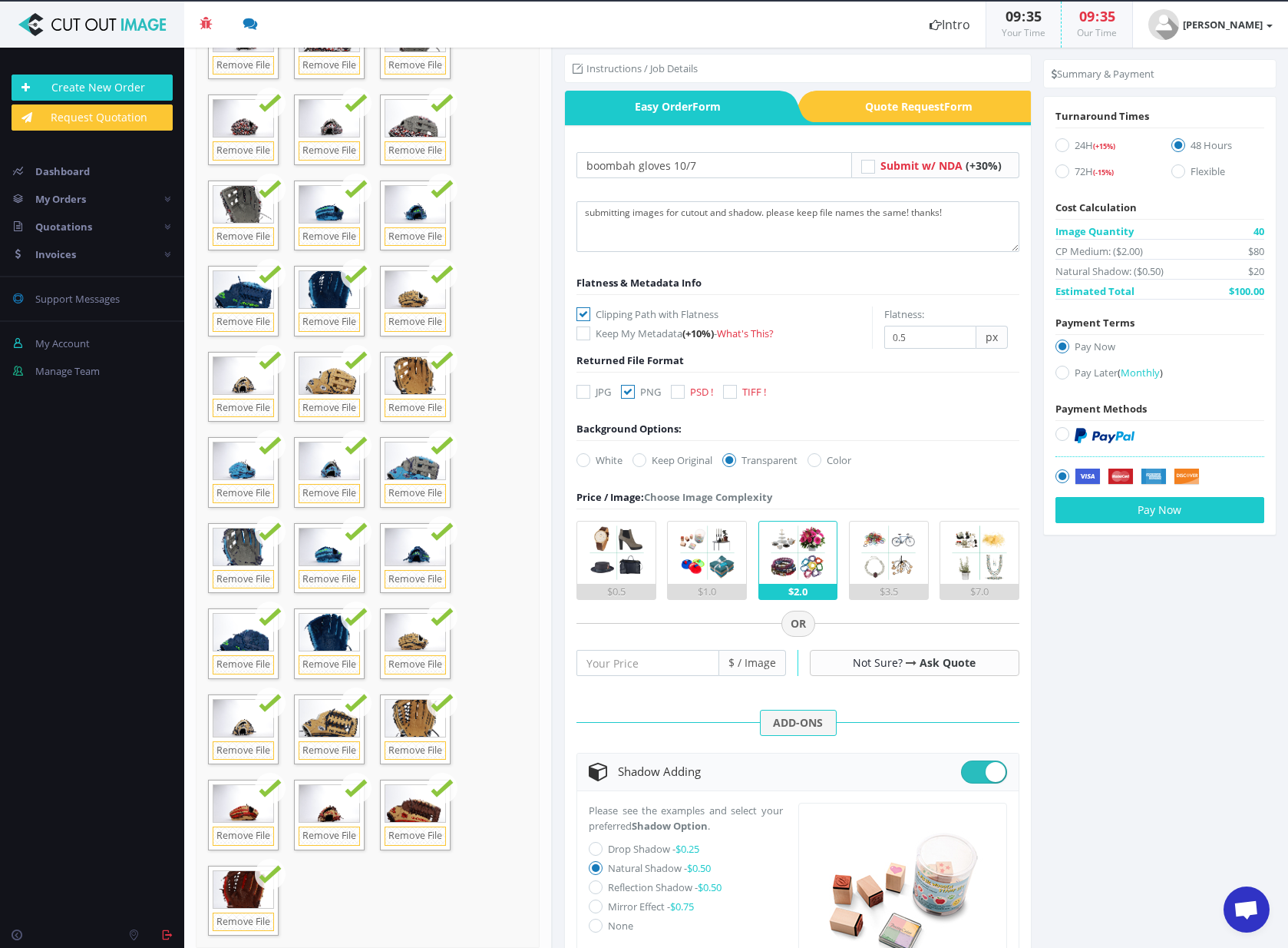
scroll to position [0, 0]
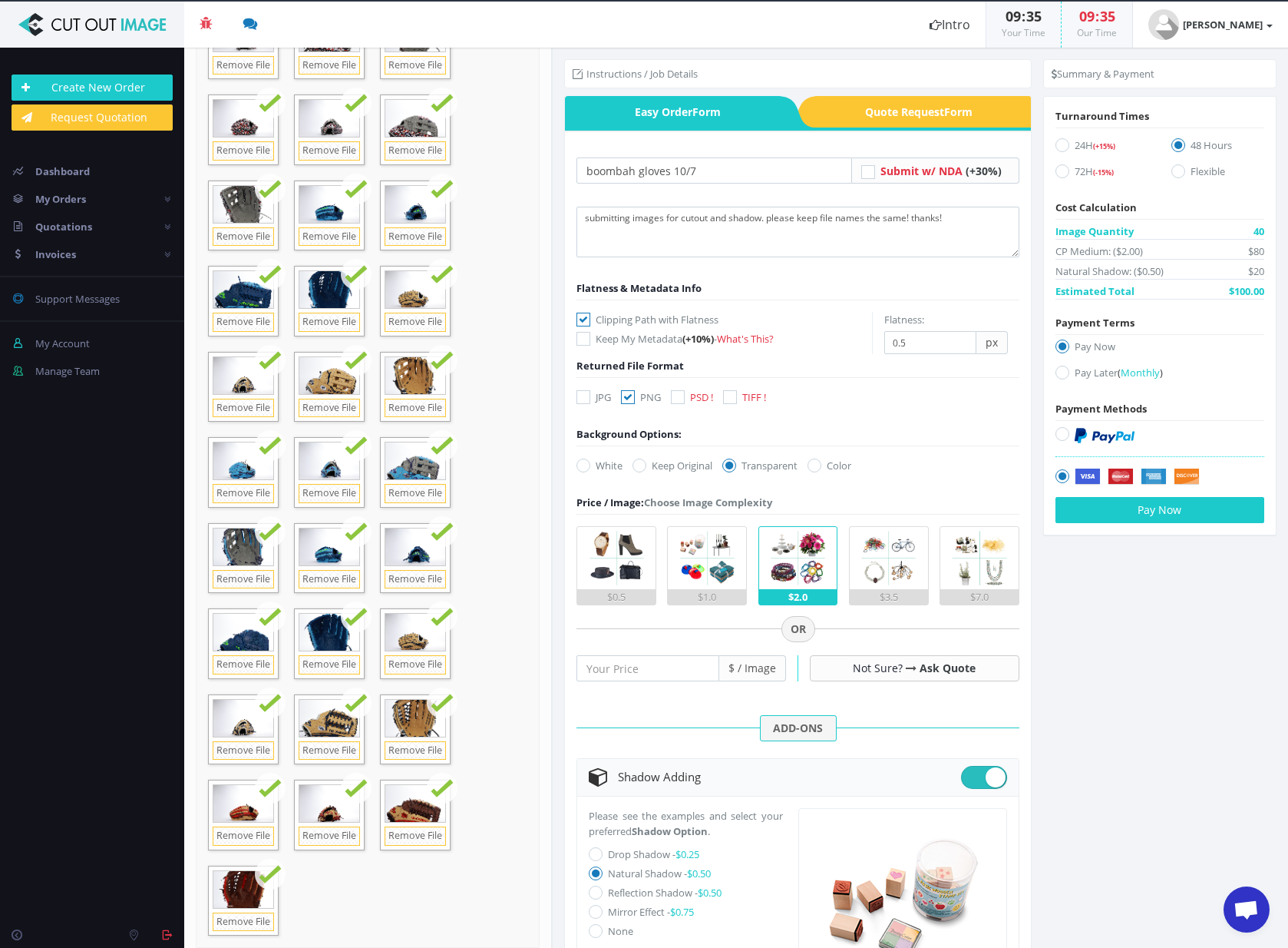
click at [1056, 372] on icon at bounding box center [1063, 373] width 14 height 14
click at [1060, 372] on input "Pay Later ( Monthly )" at bounding box center [1065, 373] width 10 height 10
radio input "true"
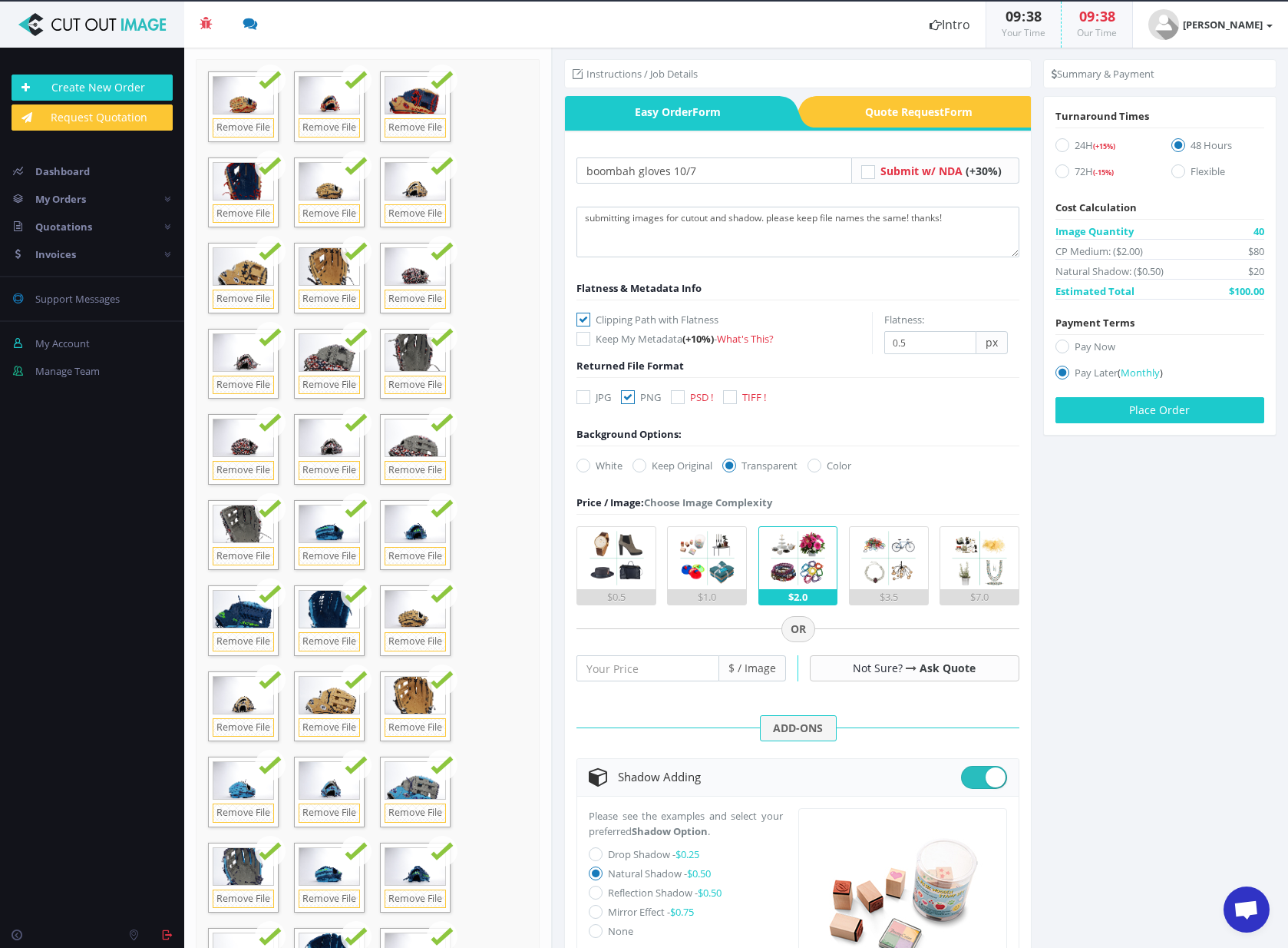
scroll to position [322, 0]
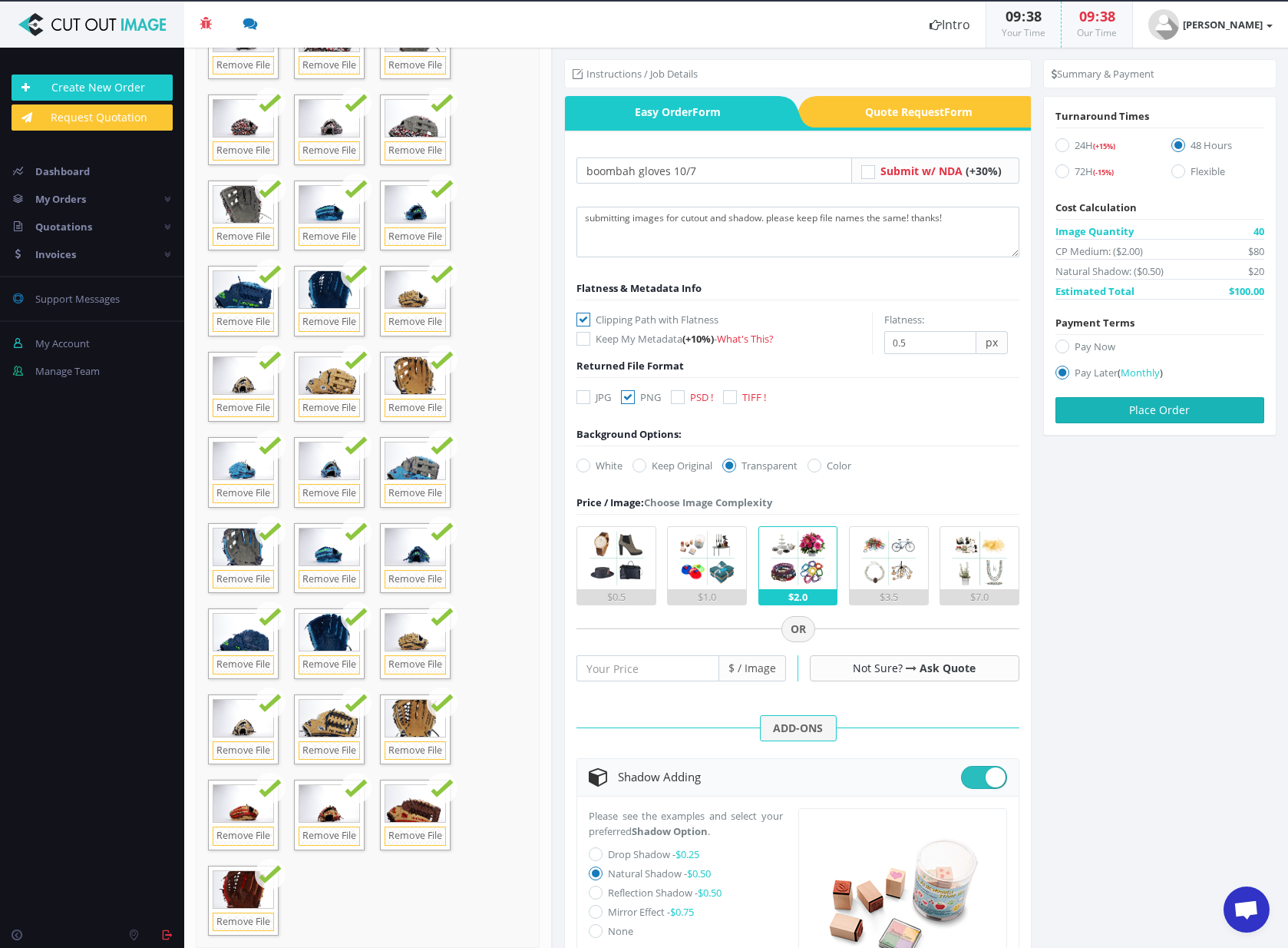
click at [1206, 411] on button "Place Order" at bounding box center [1160, 410] width 208 height 26
